Goal: Task Accomplishment & Management: Manage account settings

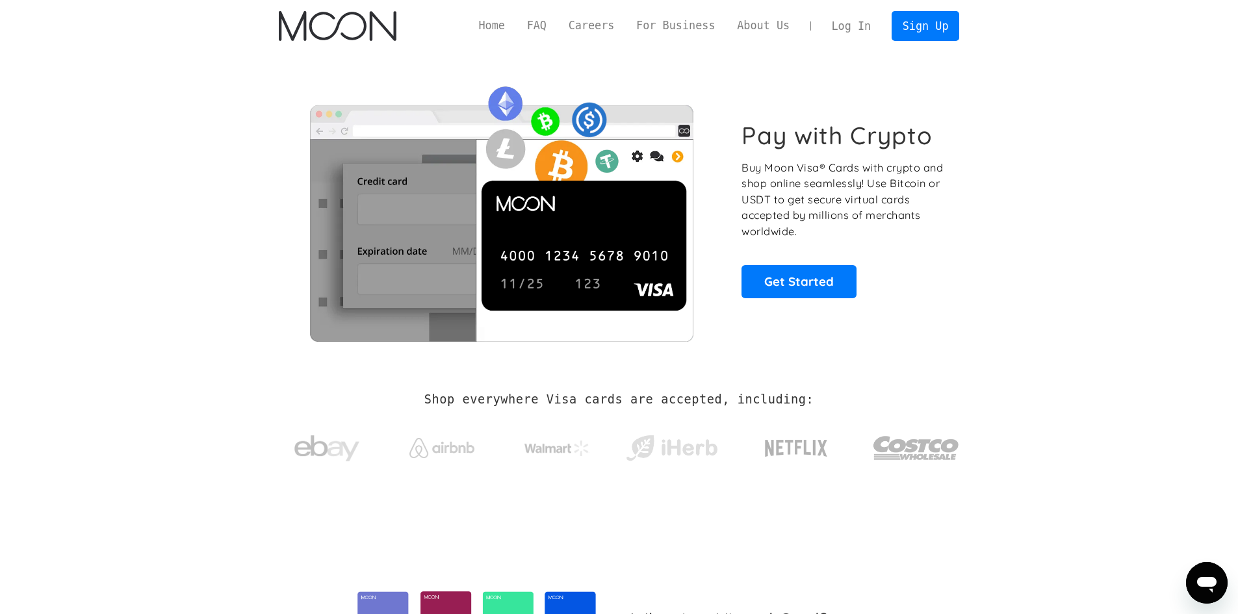
click at [843, 24] on link "Log In" at bounding box center [851, 26] width 61 height 29
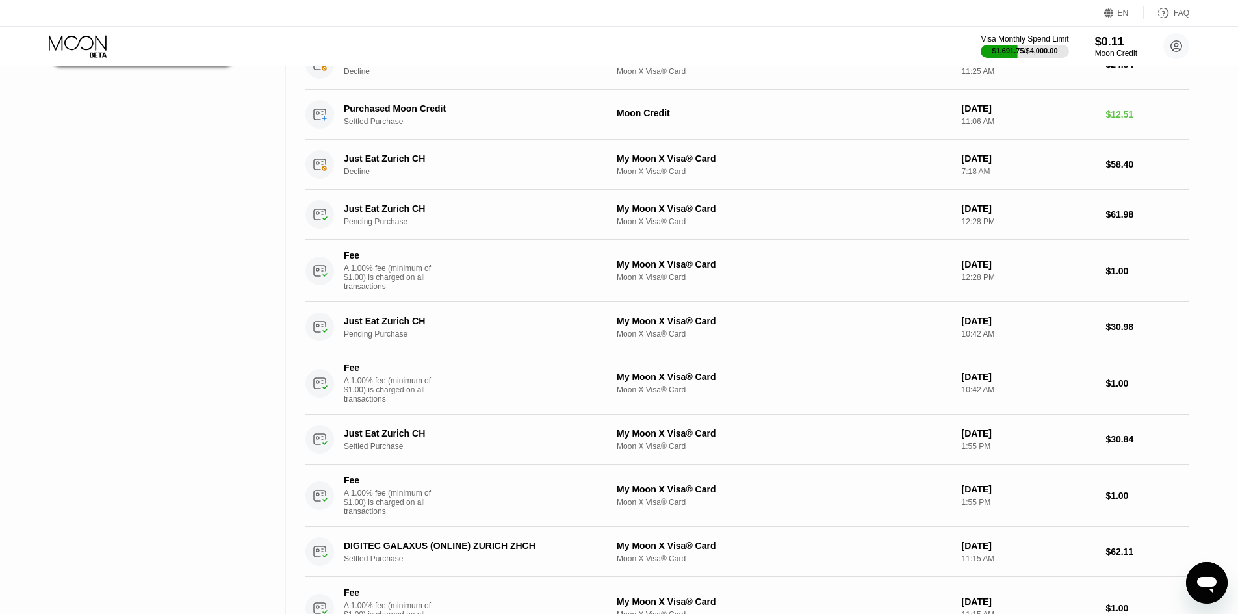
scroll to position [325, 0]
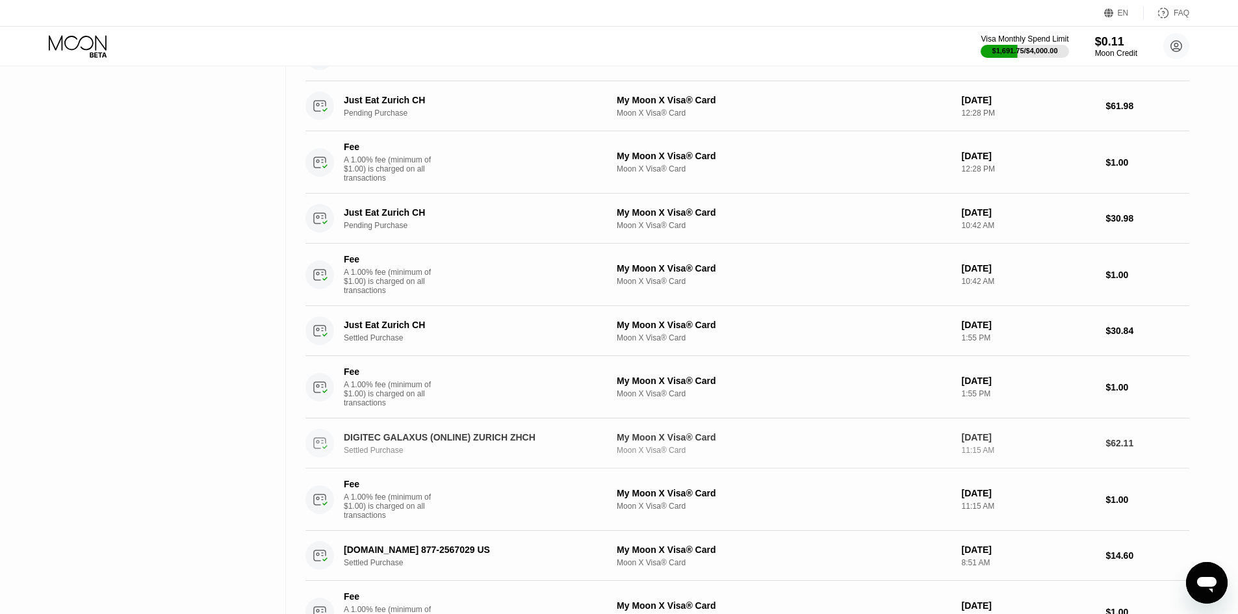
click at [569, 452] on div "DIGITEC GALAXUS (ONLINE) ZURICH ZHCH Settled Purchase My Moon X Visa® Card Moon…" at bounding box center [747, 443] width 884 height 50
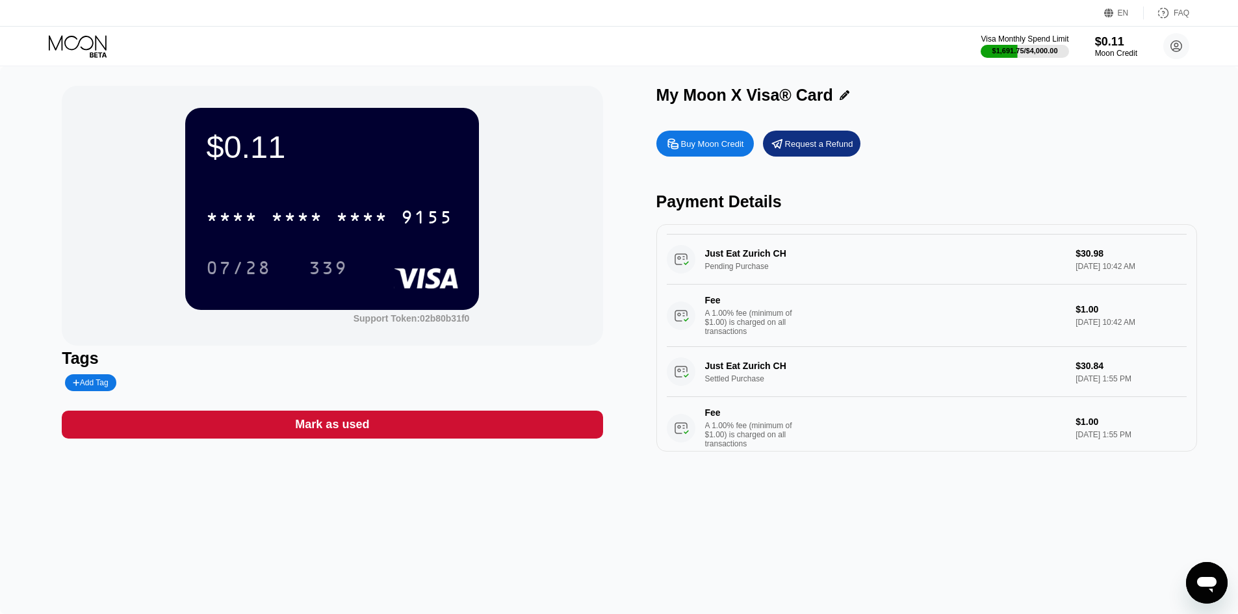
scroll to position [433, 0]
click at [799, 409] on div "DIGITEC GALAXUS (ONLINE) ZURICH ZHCH Settled Purchase $62.11 [DATE] 11:15 AM Fe…" at bounding box center [927, 408] width 520 height 112
click at [806, 398] on div "DIGITEC GALAXUS (ONLINE) ZURICH ZHCH Settled Purchase $62.11 [DATE] 11:15 AM Fe…" at bounding box center [927, 408] width 520 height 112
